Goal: Task Accomplishment & Management: Manage account settings

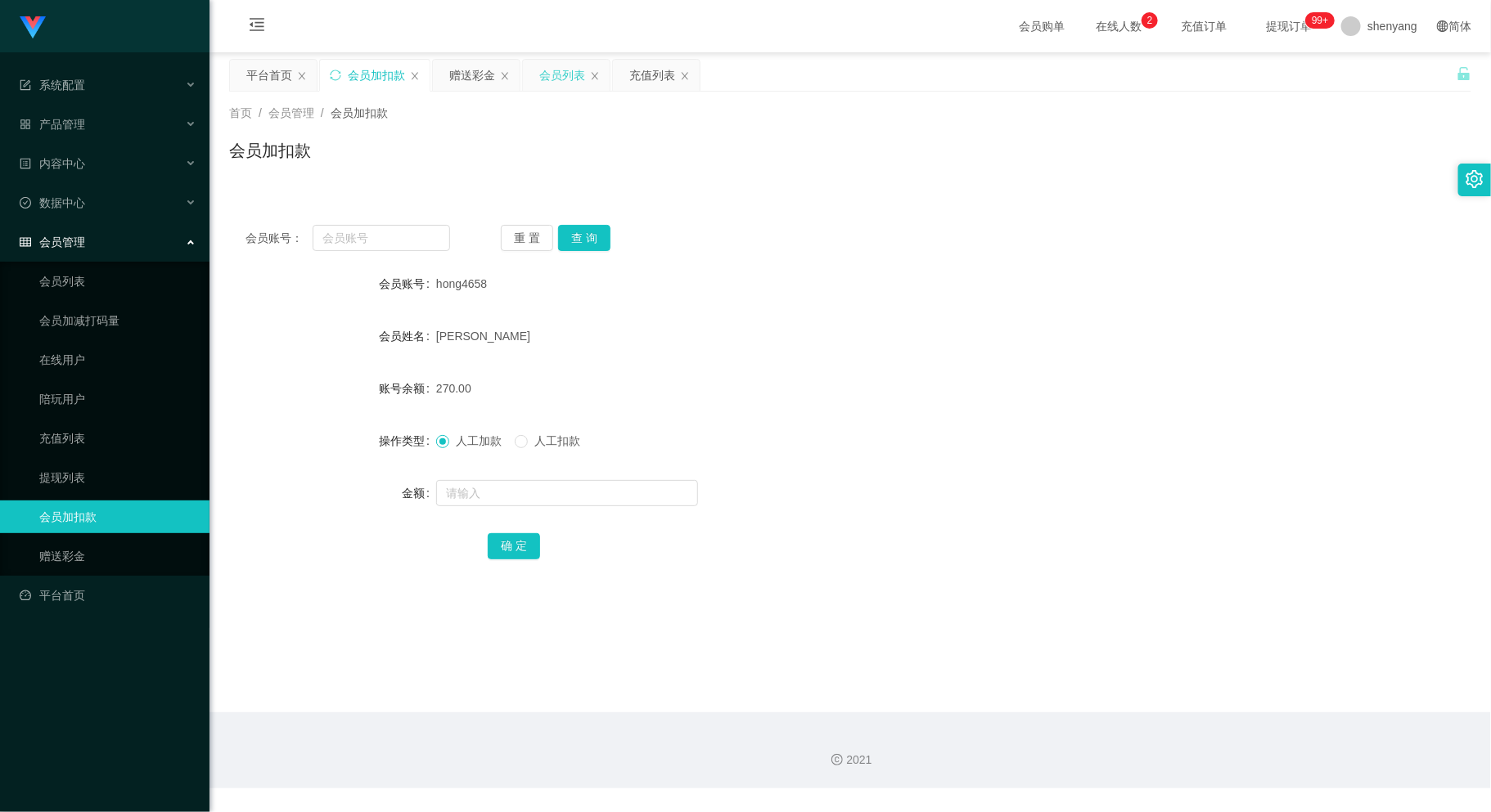
click at [557, 71] on div "会员列表" at bounding box center [562, 74] width 46 height 31
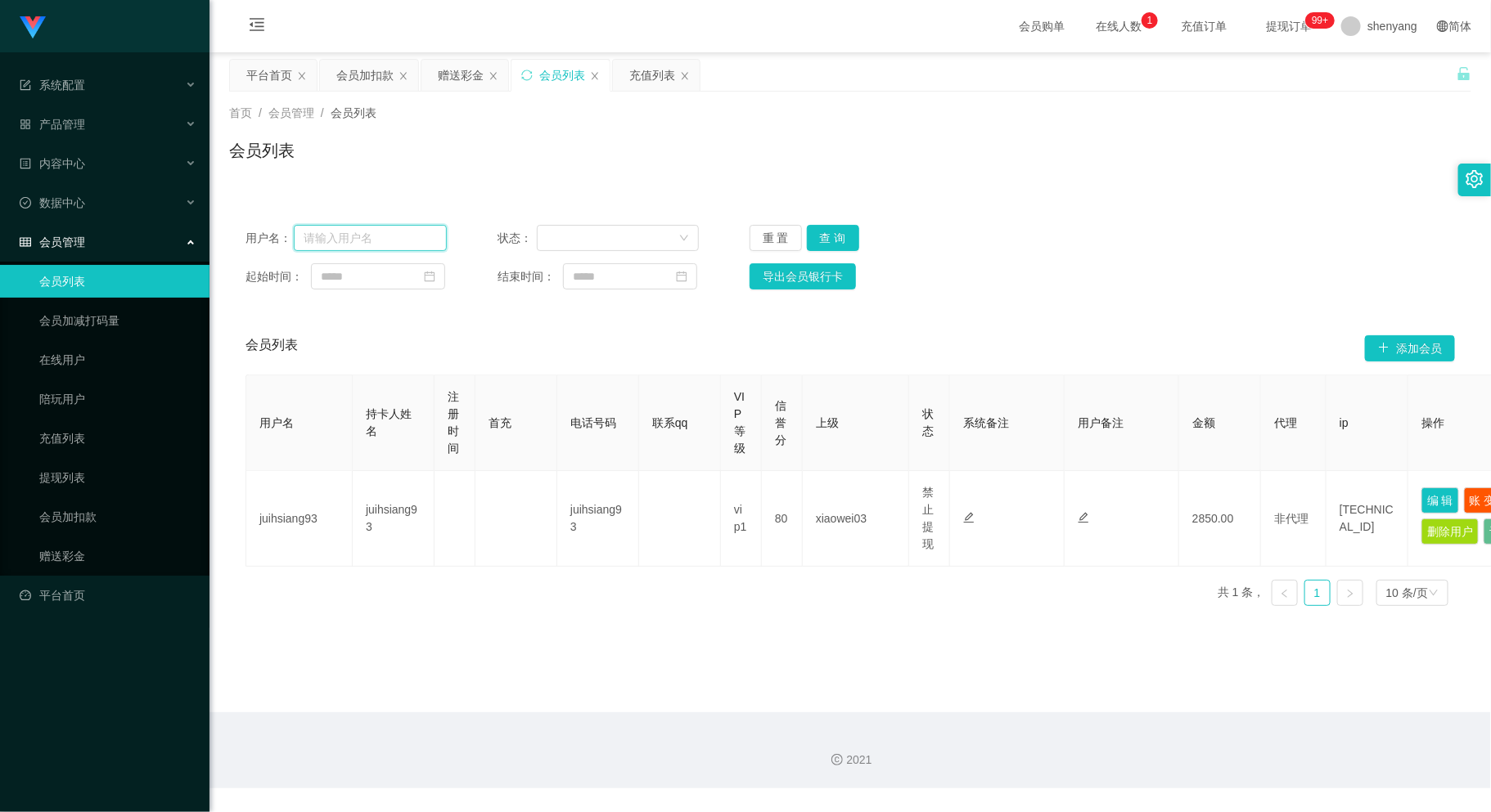
click at [387, 238] on input "text" at bounding box center [370, 238] width 153 height 27
paste input "6012"
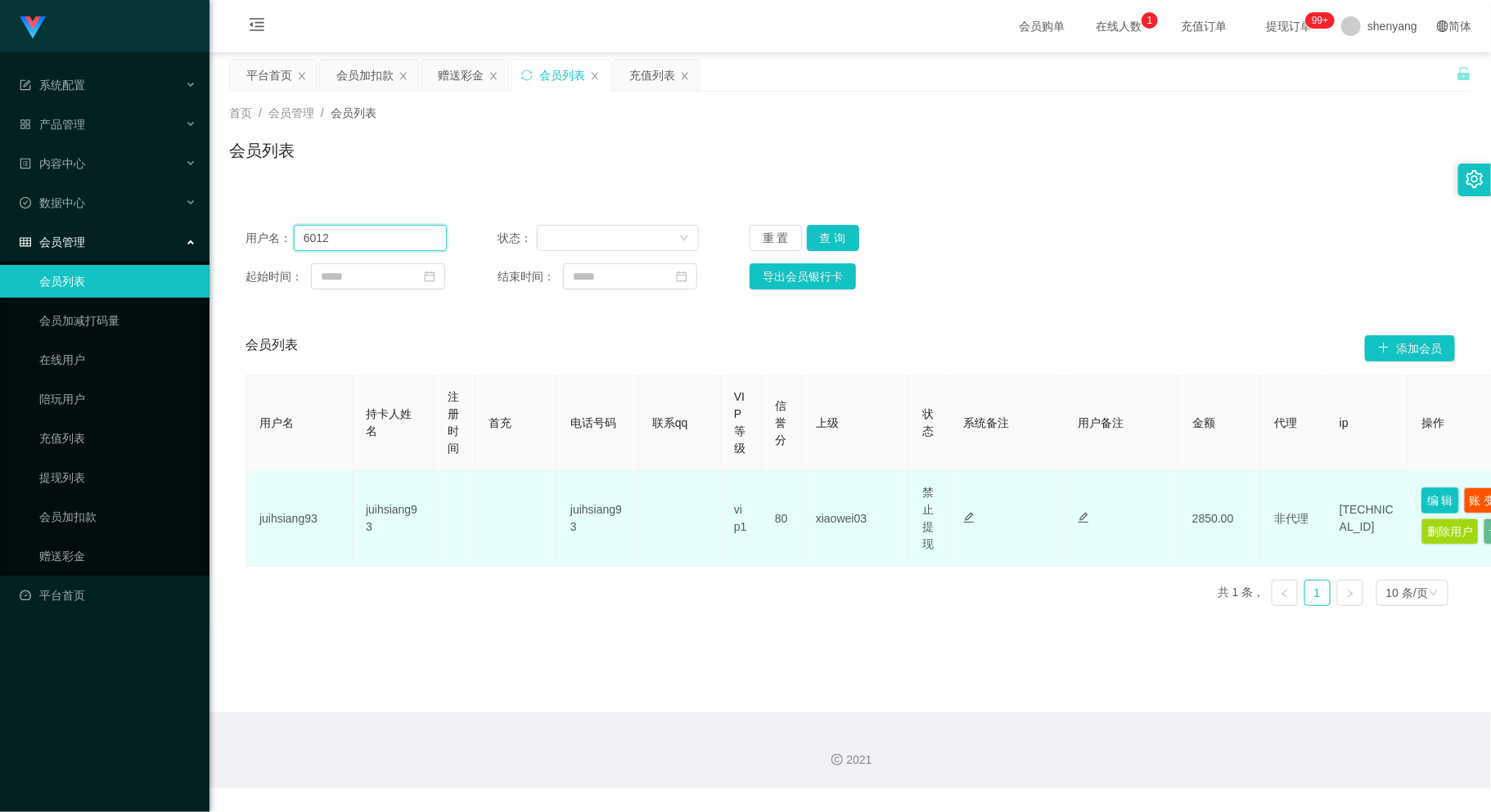
type input "6012"
click at [1441, 491] on button "编 辑" at bounding box center [1440, 501] width 37 height 27
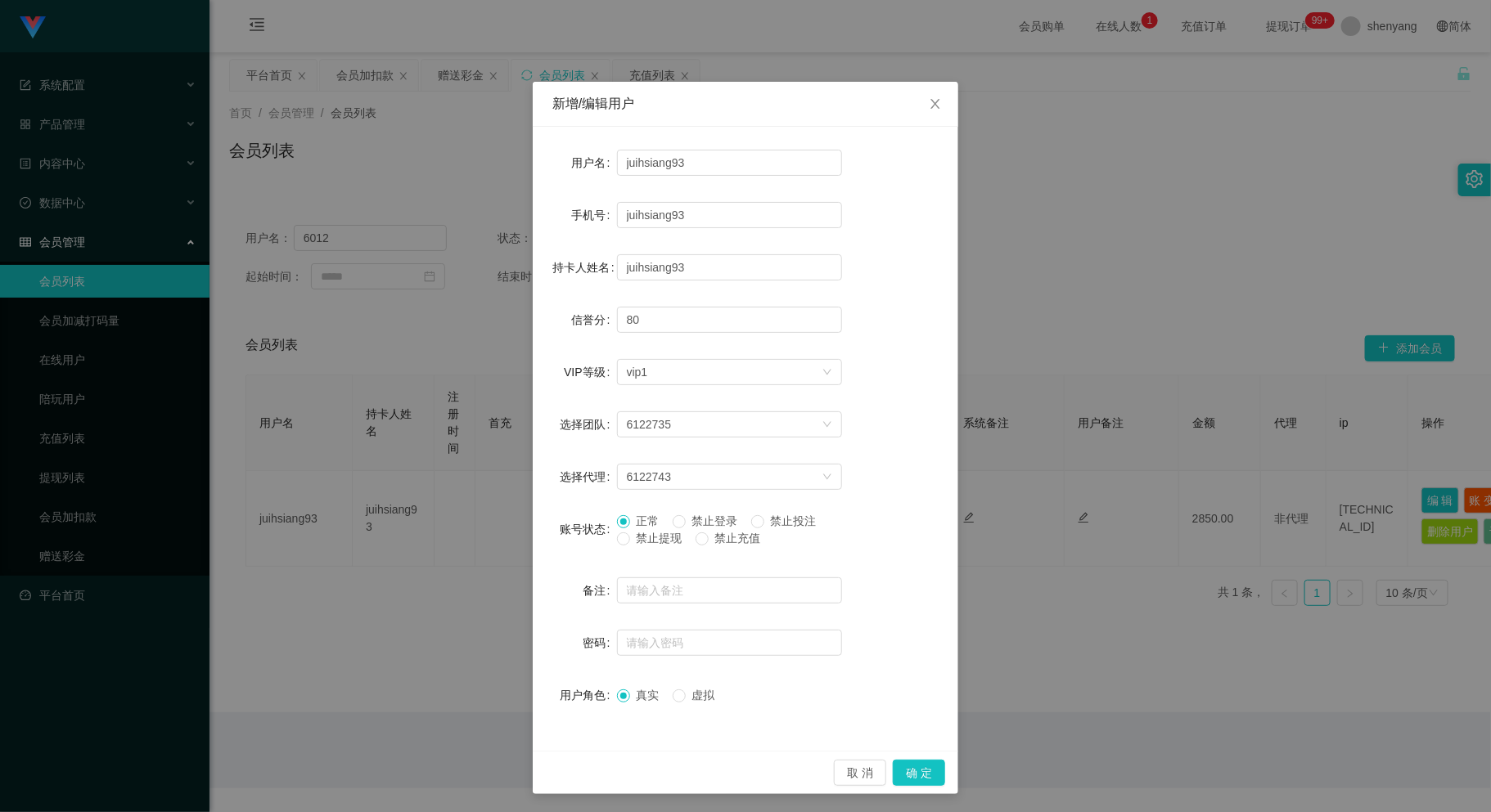
click at [1205, 585] on div "新增/编辑用户 用户名 juihsiang93 手机号 juihsiang93 持卡人姓名 juihsiang93 信誉分 80 VIP等级 选择VIP等级 …" at bounding box center [745, 406] width 1491 height 812
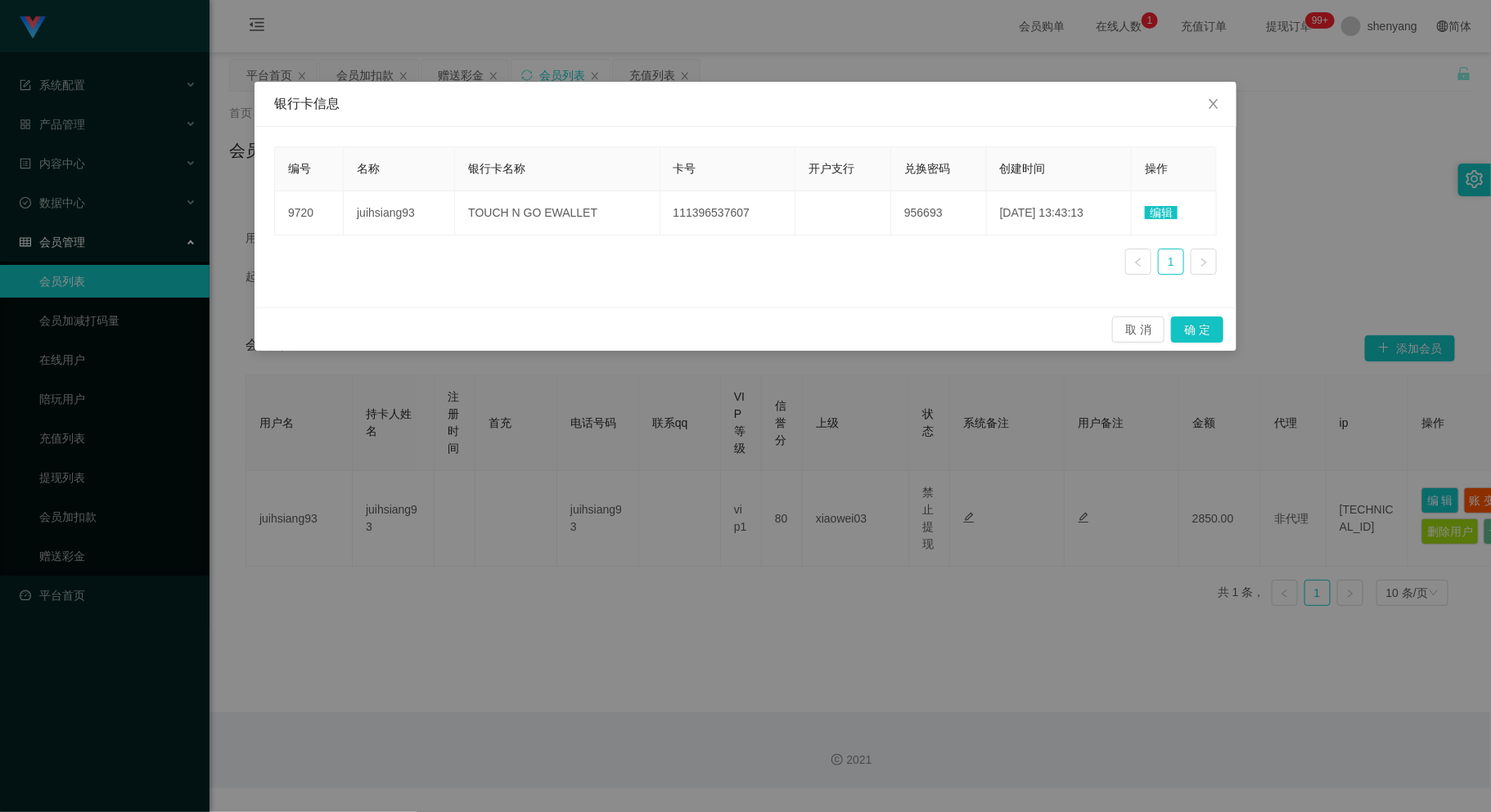
drag, startPoint x: 1046, startPoint y: 687, endPoint x: 1122, endPoint y: 599, distance: 116.3
click at [1046, 683] on div "银行卡信息 编号 名称 银行卡名称 卡号 开户支行 兑换密码 创建时间 操作 9720 juihsiang93 TOUCH N GO EWALLET 1113…" at bounding box center [745, 406] width 1491 height 812
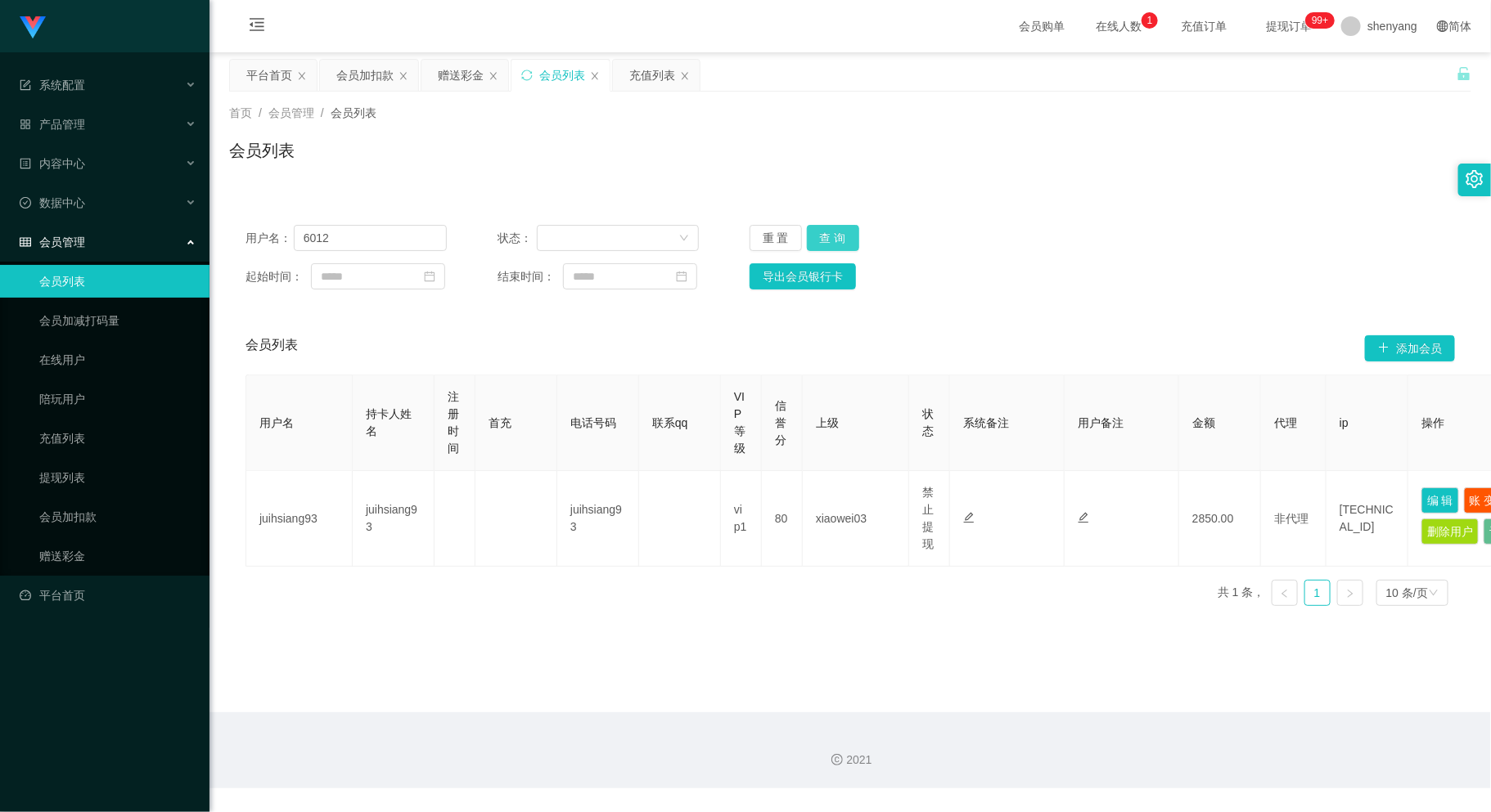
click at [833, 234] on button "查 询" at bounding box center [833, 238] width 52 height 27
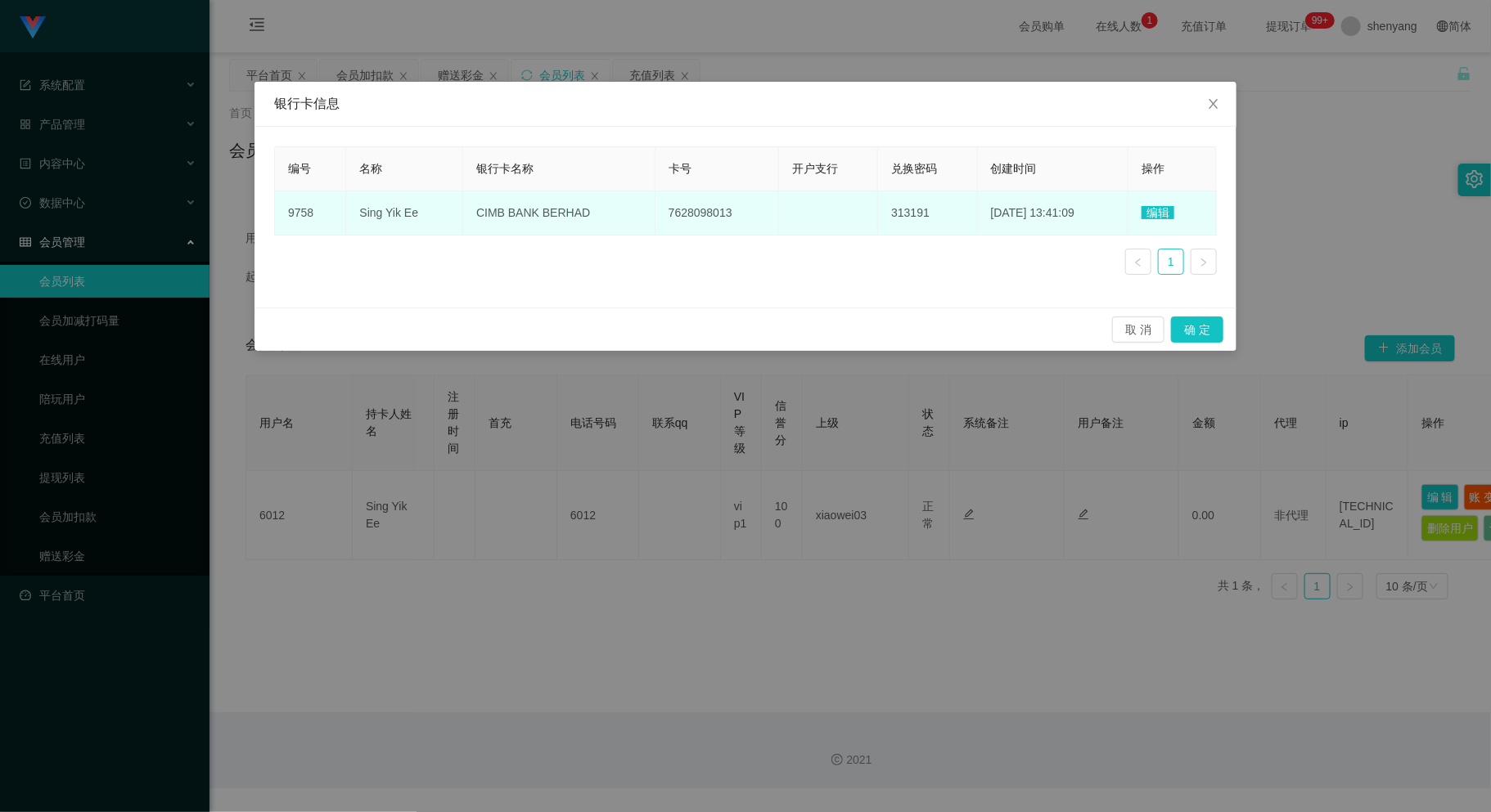
click at [1157, 214] on span "编辑" at bounding box center [1157, 213] width 33 height 13
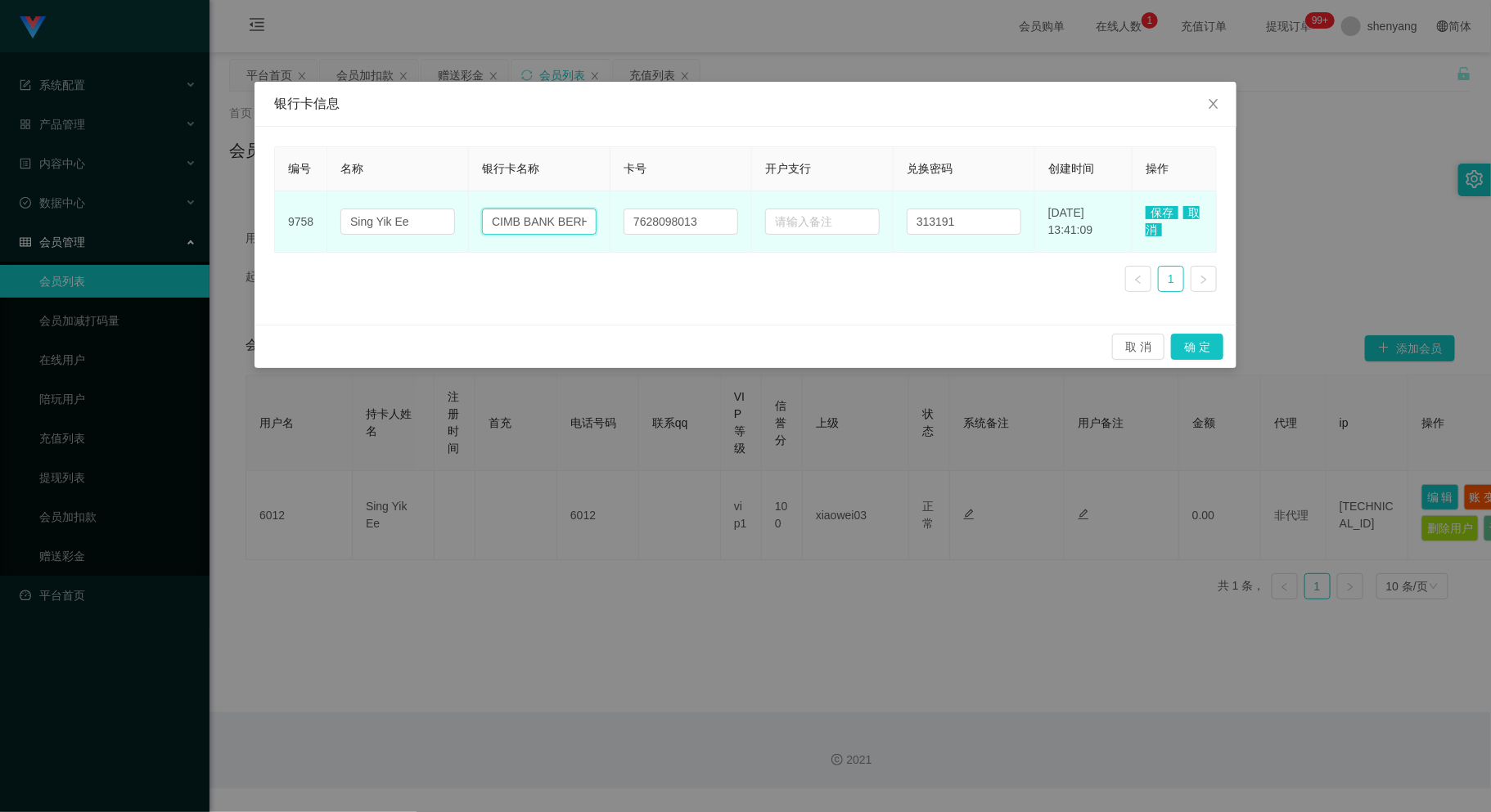
scroll to position [0, 15]
drag, startPoint x: 583, startPoint y: 222, endPoint x: 545, endPoint y: 226, distance: 38.2
click at [545, 226] on input "CIMB BANK BERHAD" at bounding box center [539, 222] width 114 height 27
click at [570, 226] on input "CIMB BANK BERHAD" at bounding box center [539, 222] width 114 height 27
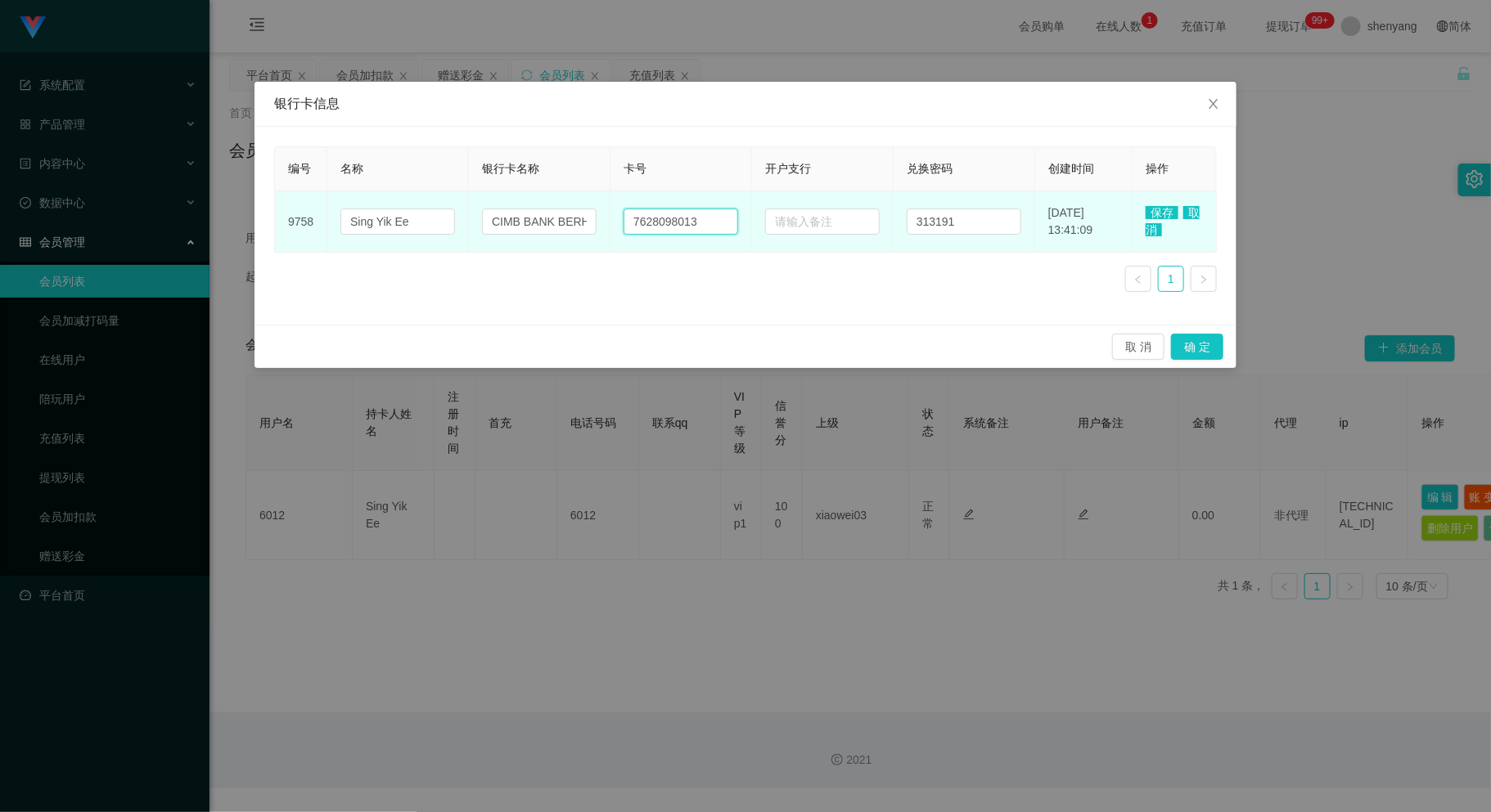
drag, startPoint x: 703, startPoint y: 222, endPoint x: 620, endPoint y: 221, distance: 83.0
click at [624, 221] on input "7628098013" at bounding box center [680, 222] width 114 height 27
click at [654, 216] on input "text" at bounding box center [680, 222] width 114 height 27
paste input "141251114966"
type input "141251114966"
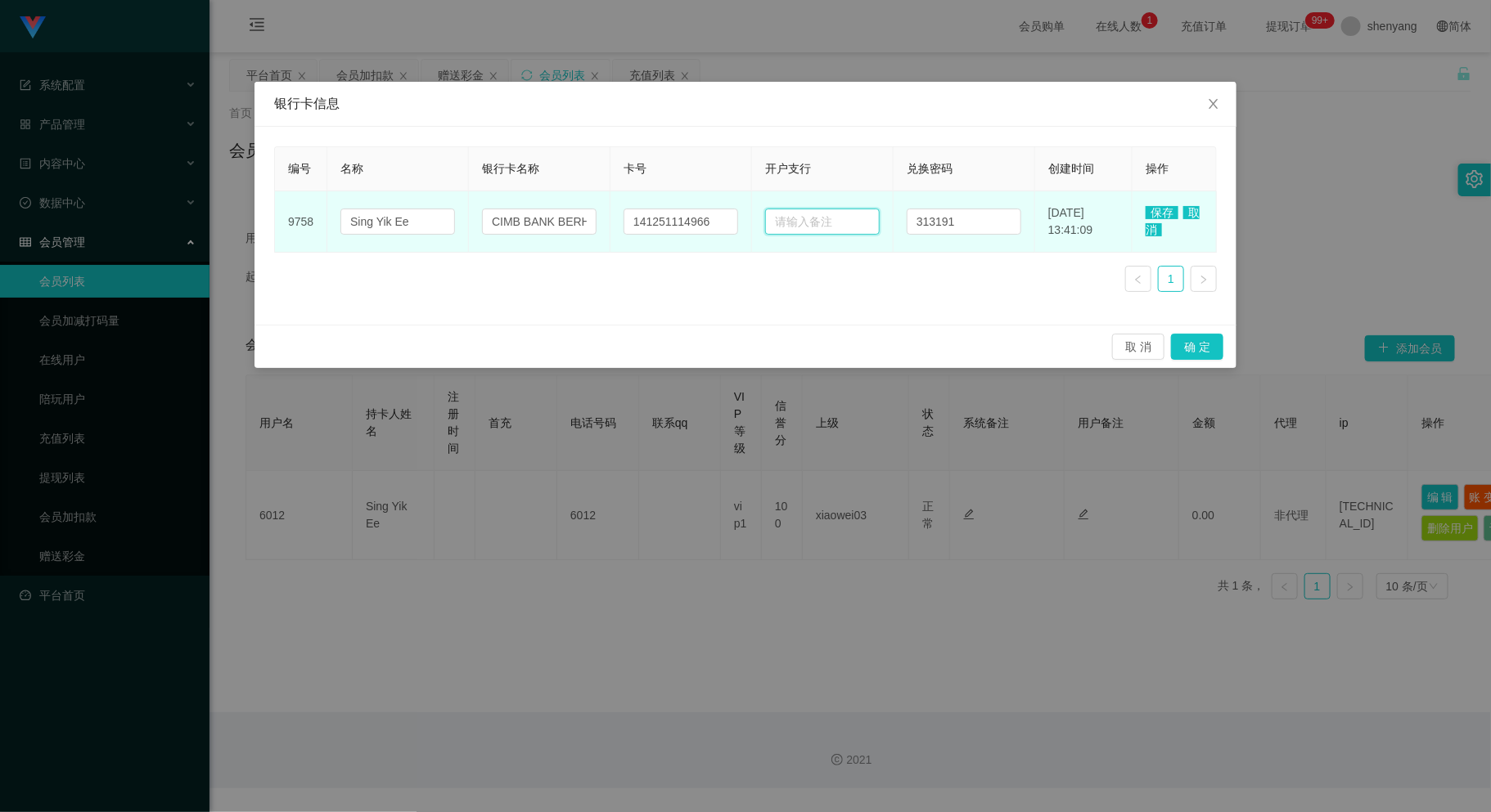
click at [804, 223] on input "text" at bounding box center [822, 222] width 114 height 27
drag, startPoint x: 582, startPoint y: 223, endPoint x: 482, endPoint y: 236, distance: 100.8
click at [482, 236] on td "CIMB BANK BERHAD" at bounding box center [540, 222] width 142 height 61
click at [540, 222] on input "AD" at bounding box center [539, 222] width 114 height 27
type input "A"
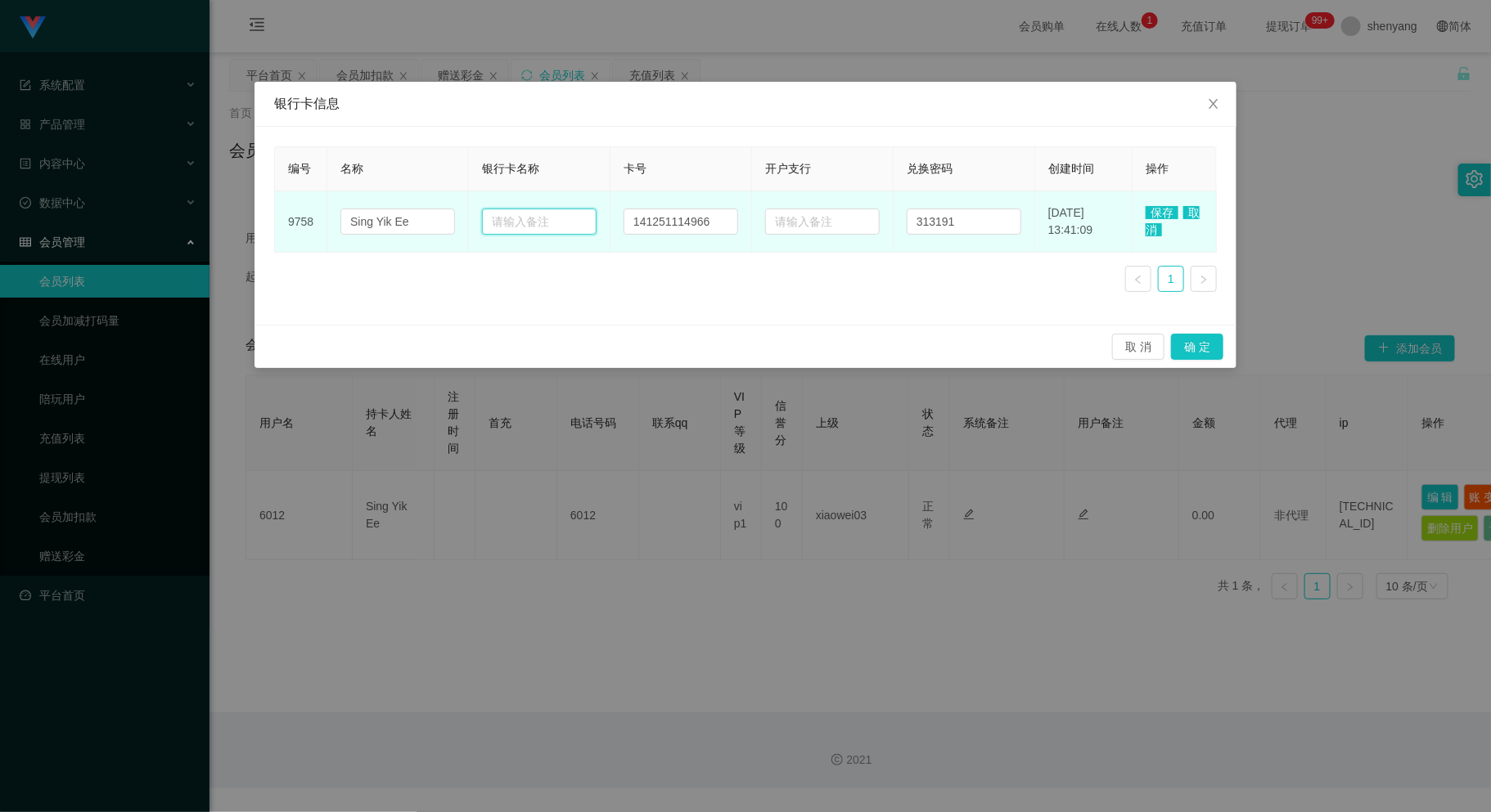
click at [526, 223] on input "text" at bounding box center [539, 222] width 114 height 27
paste input "TNG"
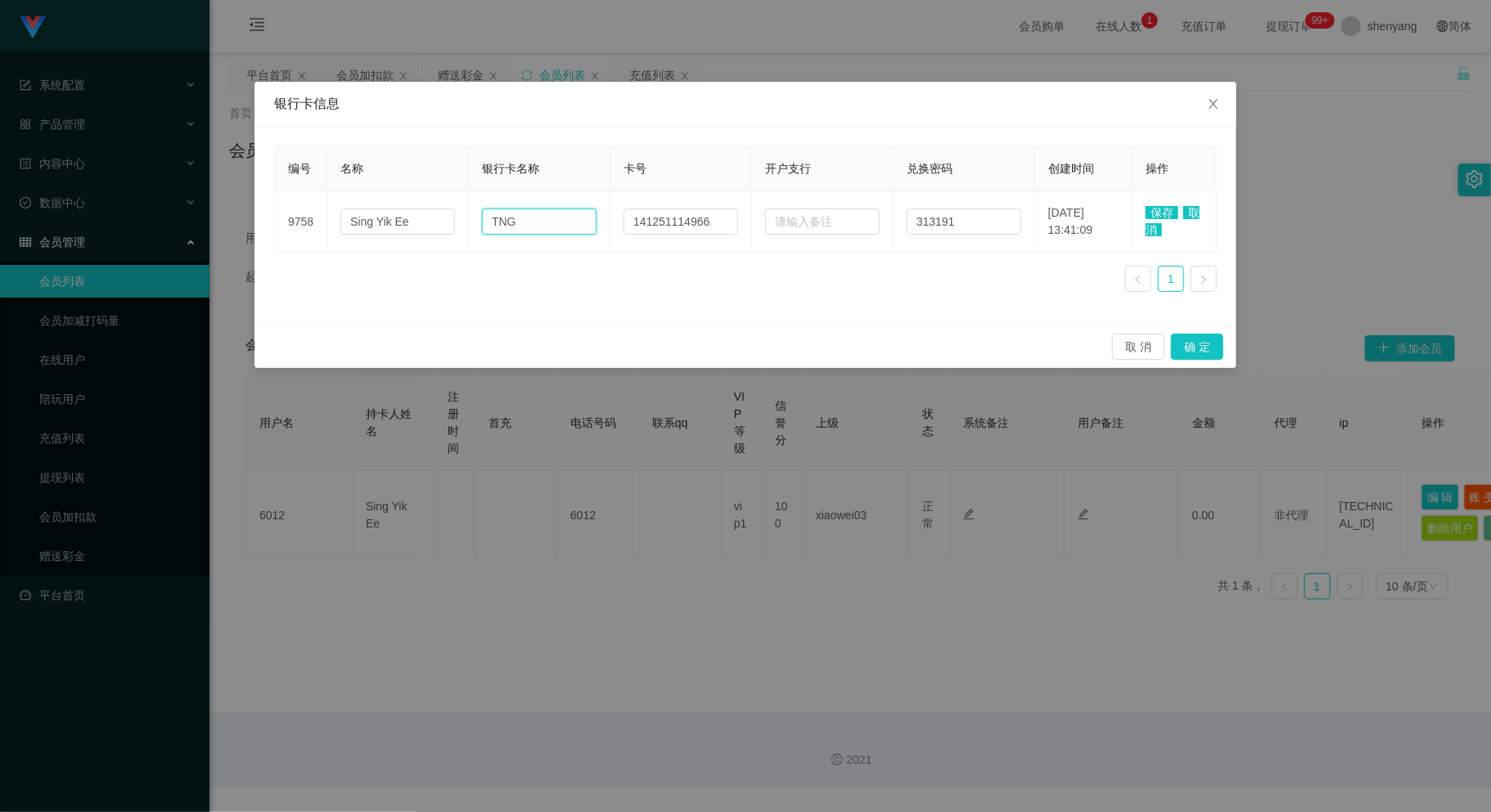
type input "TNG"
click at [1157, 209] on span "保存" at bounding box center [1162, 213] width 33 height 13
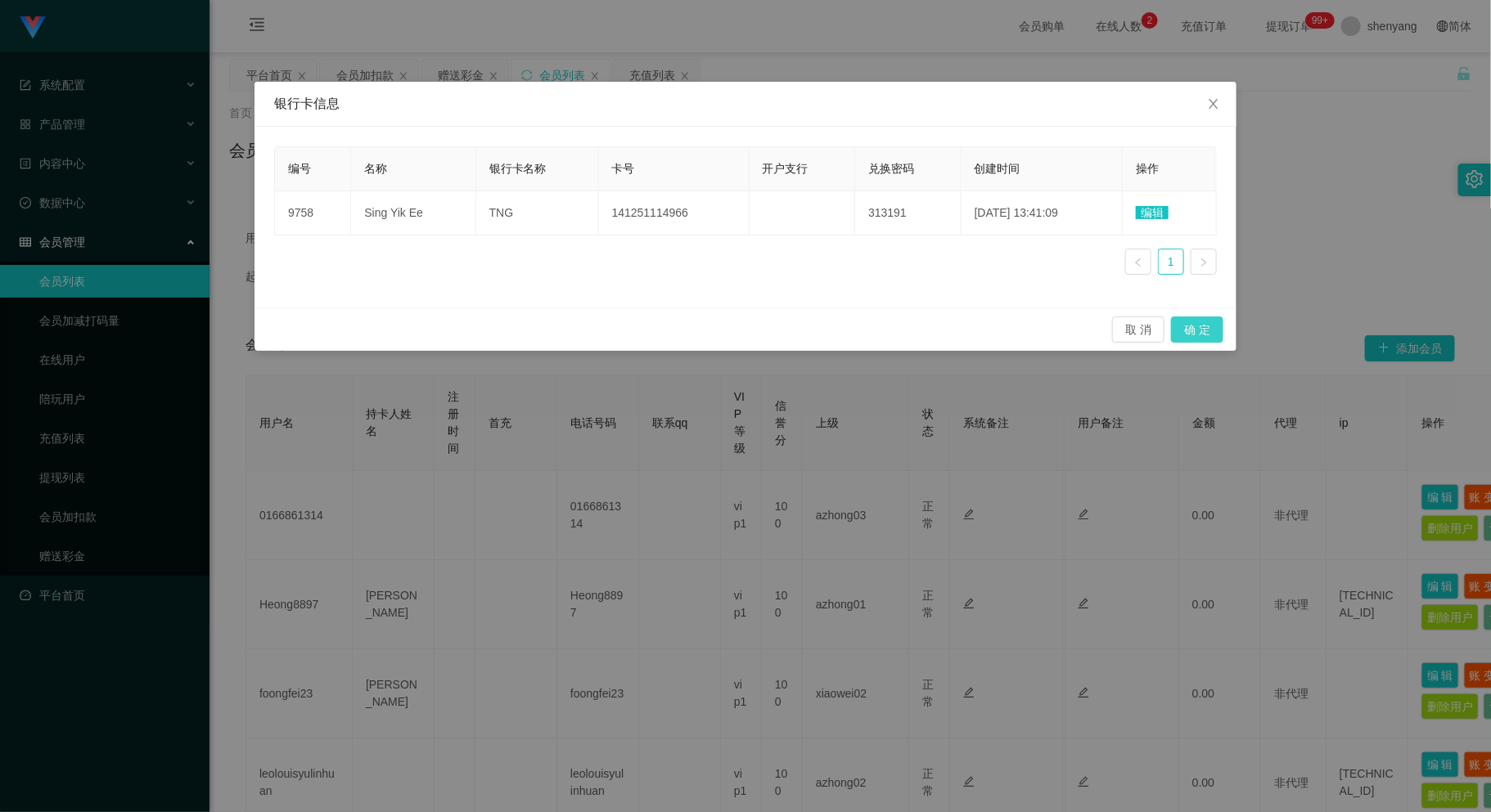
click at [1206, 336] on button "确 定" at bounding box center [1197, 330] width 52 height 27
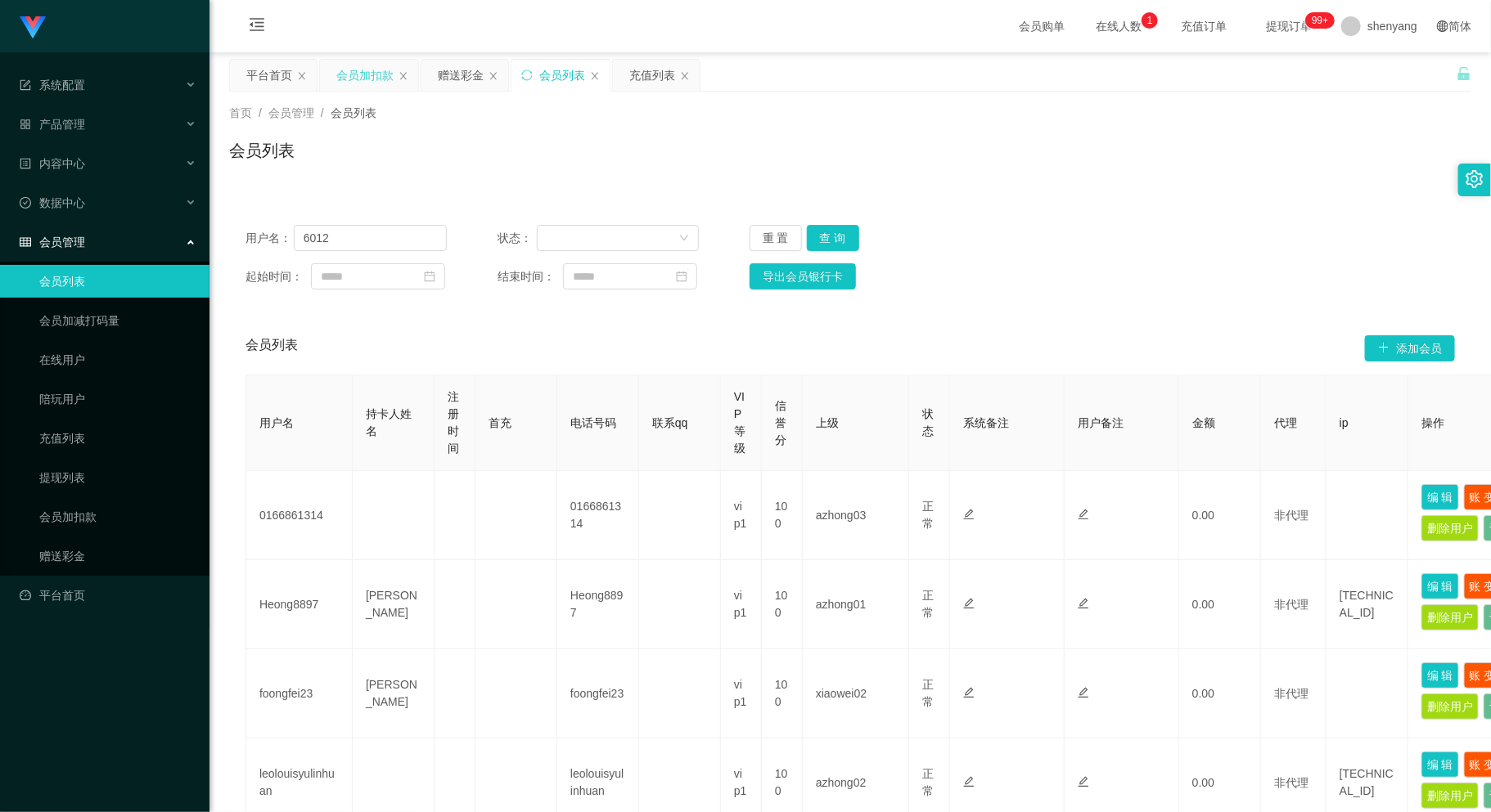
click at [358, 79] on div "会员加扣款" at bounding box center [365, 74] width 58 height 31
